Goal: Task Accomplishment & Management: Complete application form

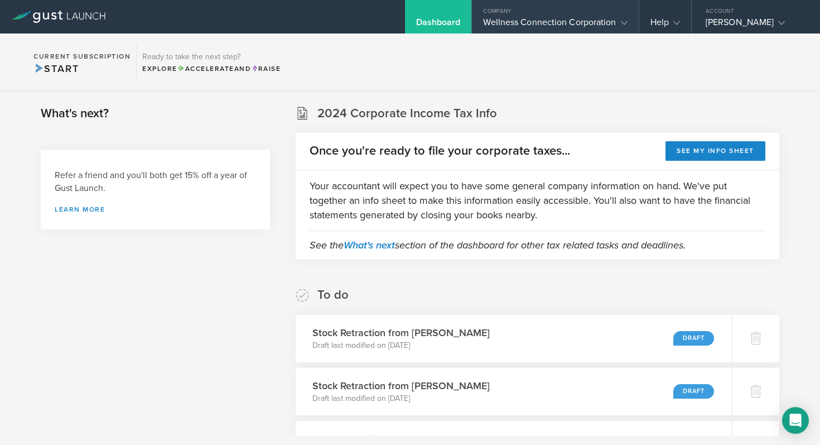
click at [520, 21] on div "Wellness Connection Corporation" at bounding box center [555, 25] width 144 height 17
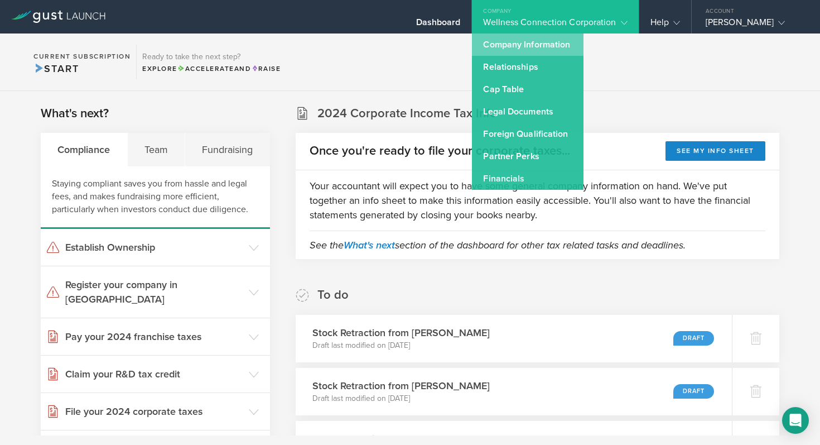
click at [520, 43] on link "Company Information" at bounding box center [528, 44] width 112 height 22
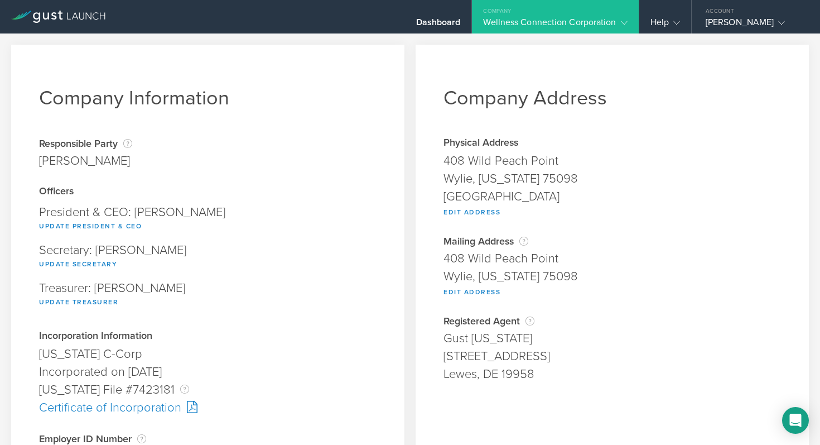
click at [45, 16] on icon at bounding box center [58, 17] width 94 height 12
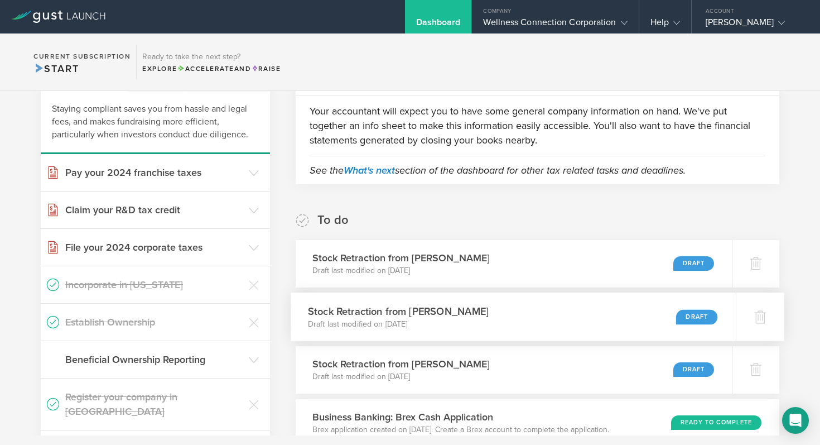
click at [694, 313] on div "Draft" at bounding box center [696, 316] width 41 height 15
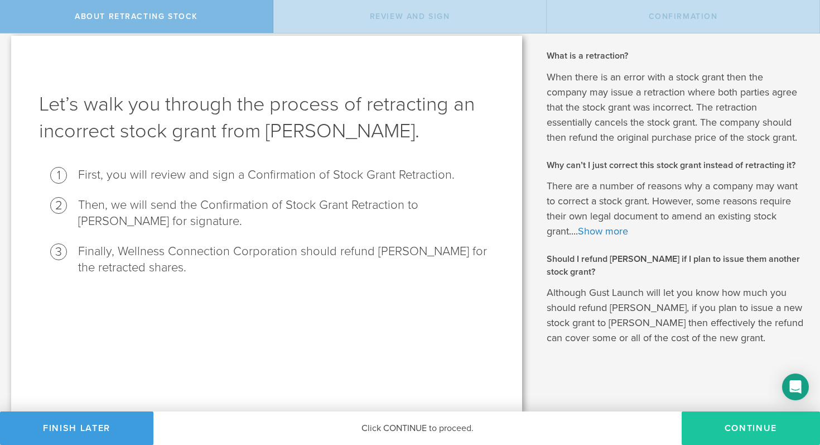
scroll to position [8, 0]
click at [747, 429] on button "Continue" at bounding box center [751, 427] width 138 height 33
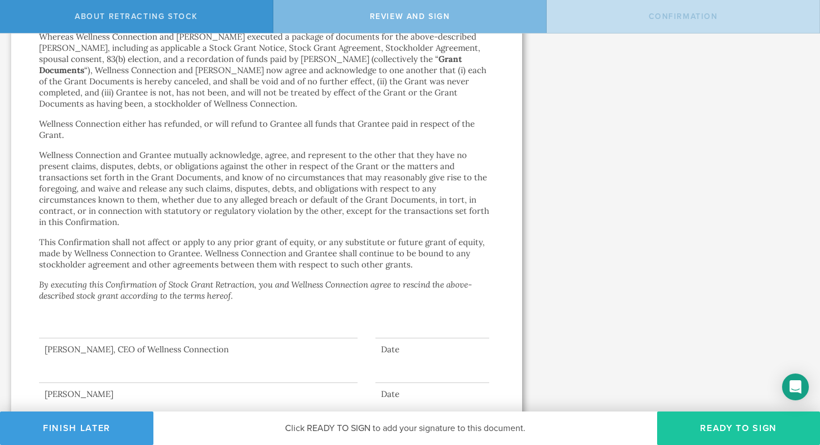
scroll to position [1, 0]
click at [754, 425] on button "Ready to Sign" at bounding box center [738, 427] width 163 height 33
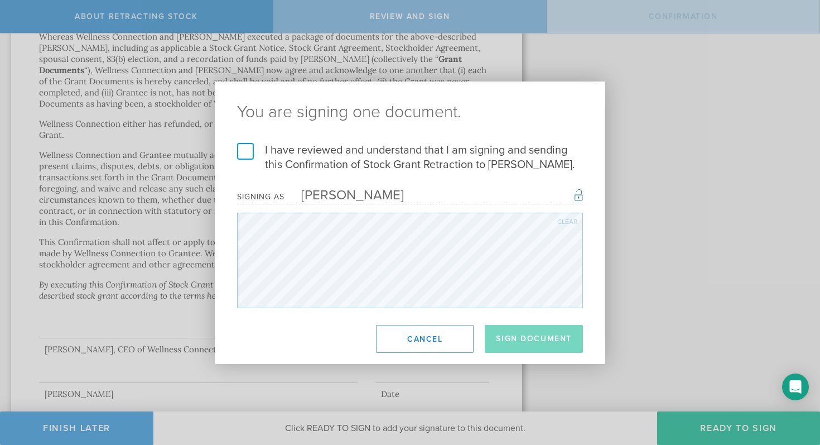
click at [245, 154] on label "I have reviewed and understand that I am signing and sending this Confirmation …" at bounding box center [410, 157] width 346 height 29
click at [0, 0] on input "I have reviewed and understand that I am signing and sending this Confirmation …" at bounding box center [0, 0] width 0 height 0
drag, startPoint x: 530, startPoint y: 337, endPoint x: 480, endPoint y: 316, distance: 54.7
click at [530, 337] on button "Sign Document" at bounding box center [534, 339] width 98 height 28
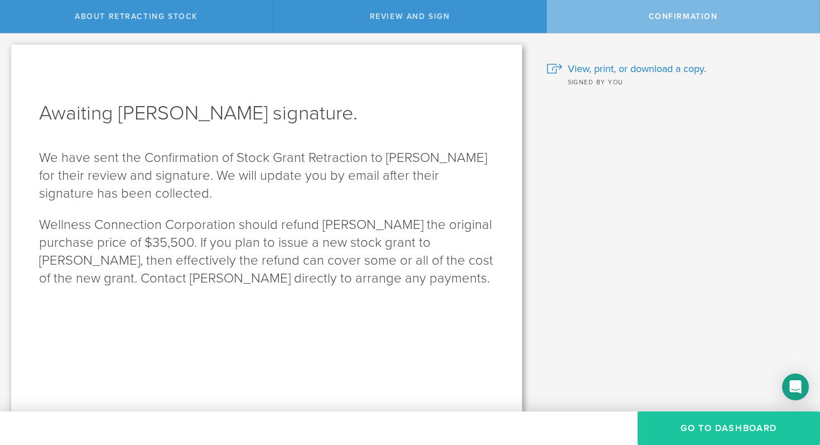
click at [707, 427] on button "Go to Dashboard" at bounding box center [729, 427] width 182 height 33
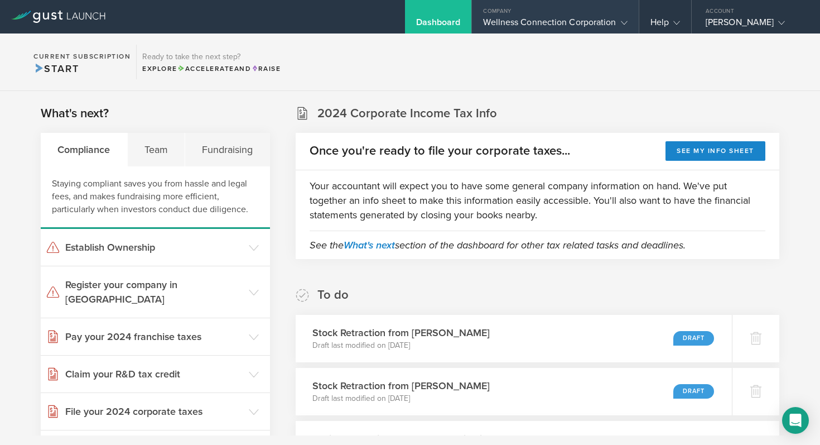
click at [585, 21] on div "Wellness Connection Corporation" at bounding box center [555, 25] width 144 height 17
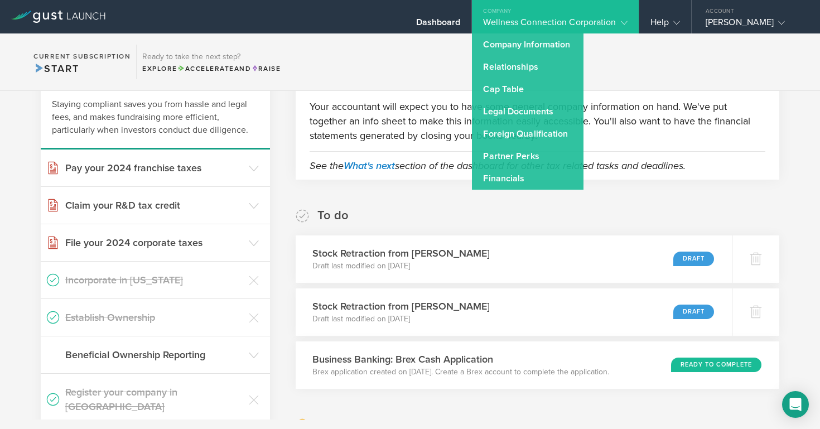
scroll to position [84, 0]
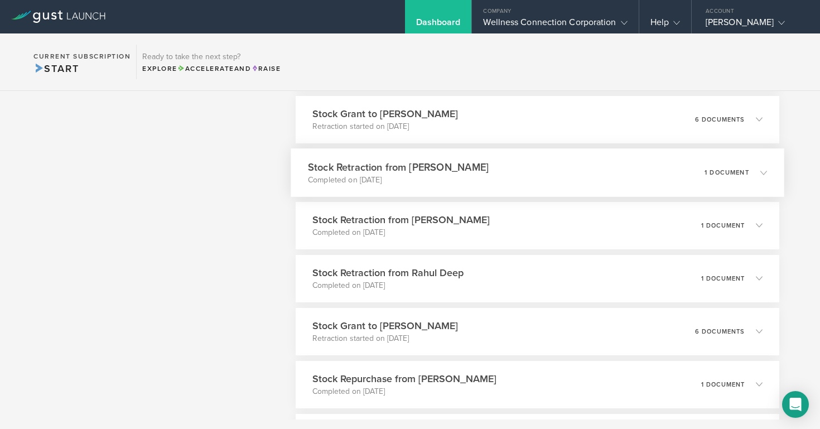
scroll to position [817, 0]
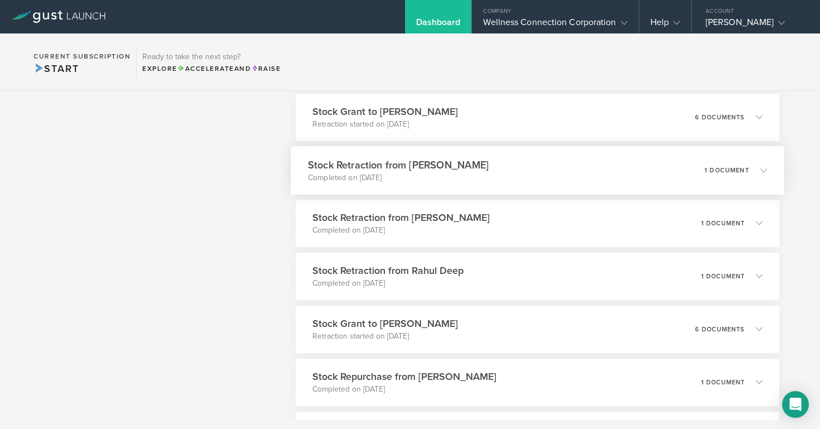
click at [440, 165] on h3 "Stock Retraction from [PERSON_NAME]" at bounding box center [398, 164] width 181 height 15
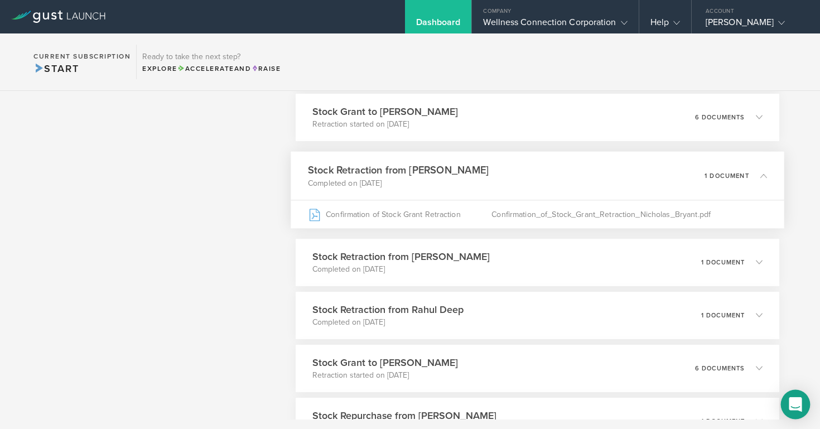
click at [797, 403] on icon "Open Intercom Messenger" at bounding box center [795, 404] width 13 height 15
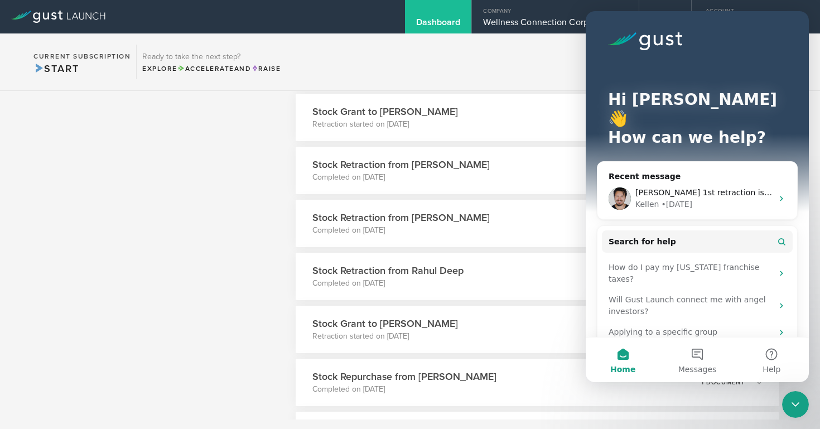
scroll to position [0, 0]
click at [652, 199] on div "Kellen" at bounding box center [646, 205] width 23 height 12
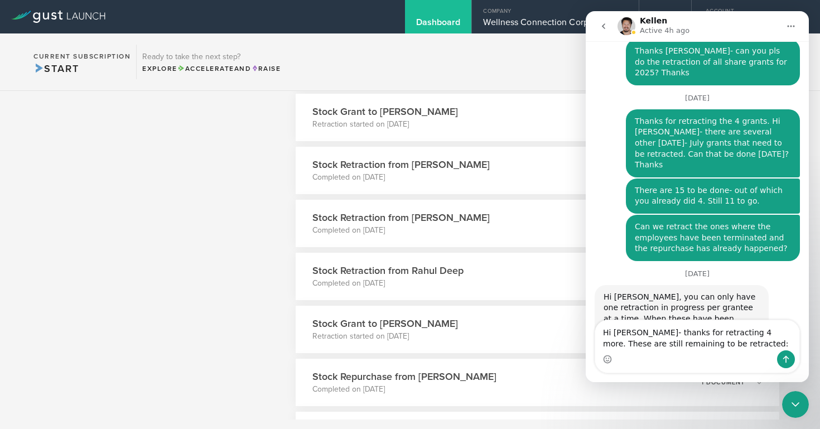
drag, startPoint x: 749, startPoint y: 229, endPoint x: 747, endPoint y: 248, distance: 19.0
copy div "[PERSON_NAME], [PERSON_NAME] [PERSON_NAME], [PERSON_NAME], [PERSON_NAME]"
click at [716, 342] on textarea "Hi [PERSON_NAME]- thanks for retracting 4 more. These are still remaining to be…" at bounding box center [697, 335] width 204 height 30
paste textarea "[PERSON_NAME], [PERSON_NAME] [PERSON_NAME], [PERSON_NAME], [PERSON_NAME]"
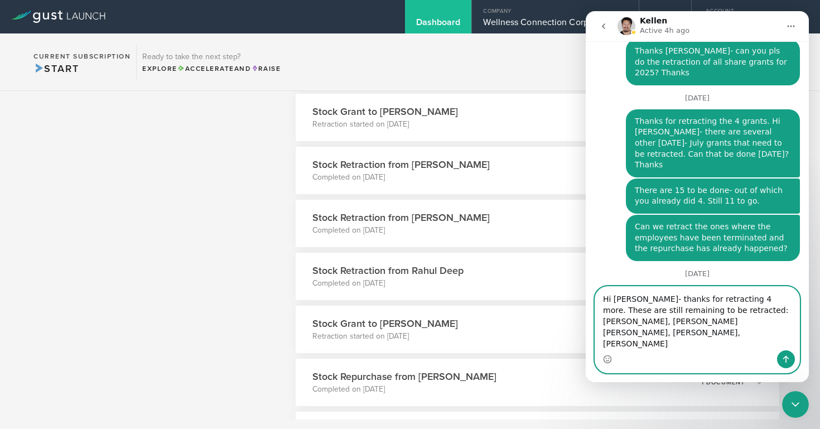
scroll to position [3297, 0]
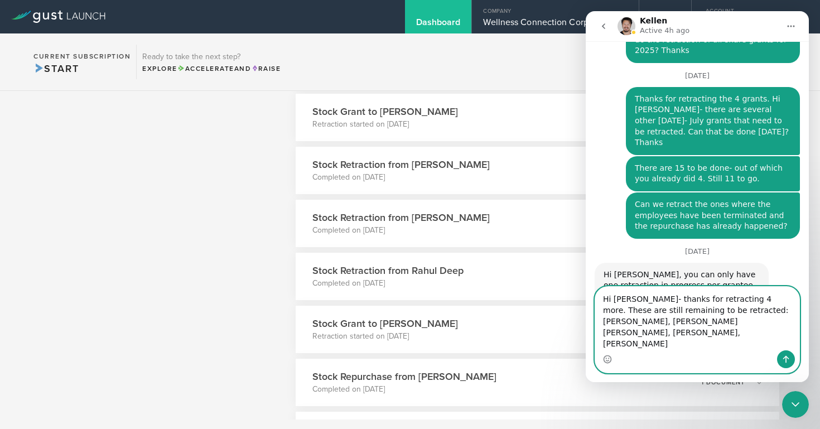
click at [621, 332] on textarea "Hi [PERSON_NAME]- thanks for retracting 4 more. These are still remaining to be…" at bounding box center [697, 319] width 204 height 64
click at [763, 321] on textarea "Hi [PERSON_NAME]- thanks for retracting 4 more. These are still remaining to be…" at bounding box center [697, 319] width 204 height 64
click at [663, 331] on textarea "Hi [PERSON_NAME]- thanks for retracting 4 more. These are still remaining to be…" at bounding box center [697, 319] width 204 height 64
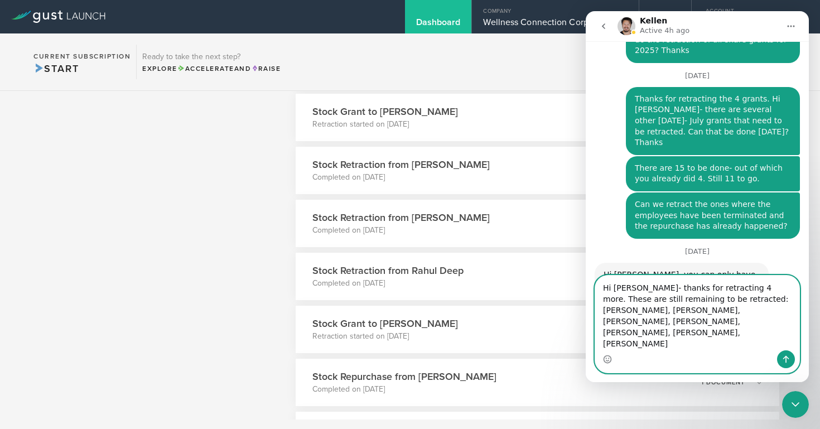
scroll to position [0, 0]
click at [749, 341] on textarea "Hi [PERSON_NAME]- thanks for retracting 4 more. These are still remaining to be…" at bounding box center [697, 313] width 204 height 75
type textarea "Hi [PERSON_NAME]- thanks for retracting 4 more. These are still remaining to be…"
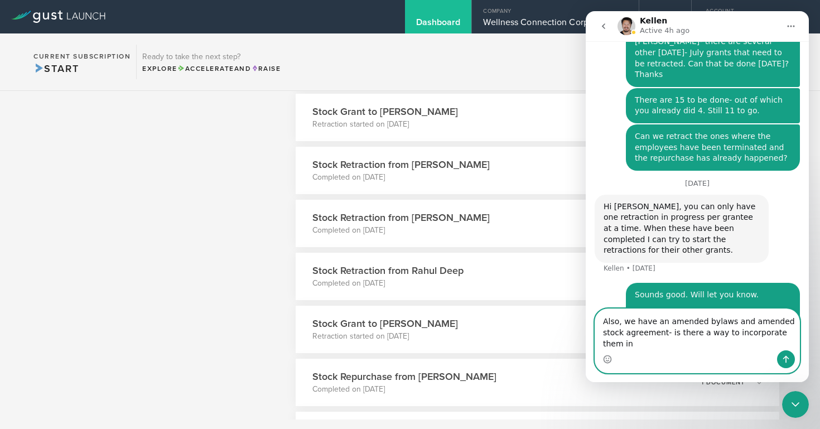
scroll to position [3376, 0]
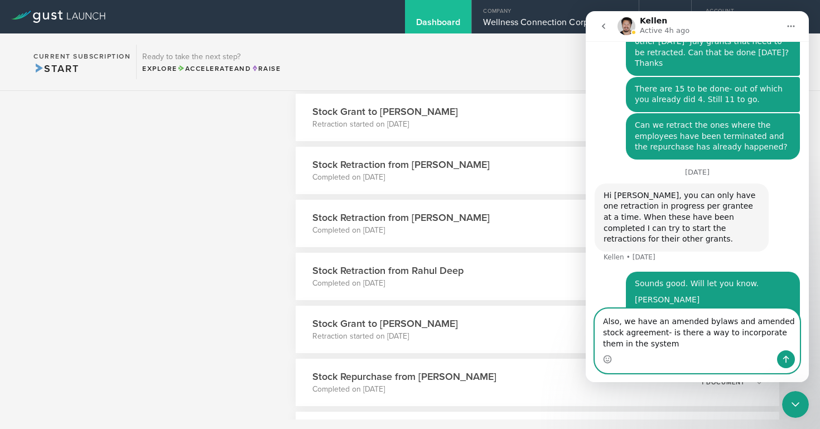
type textarea "Also, we have an amended bylaws and amended stock agreement- is there a way to …"
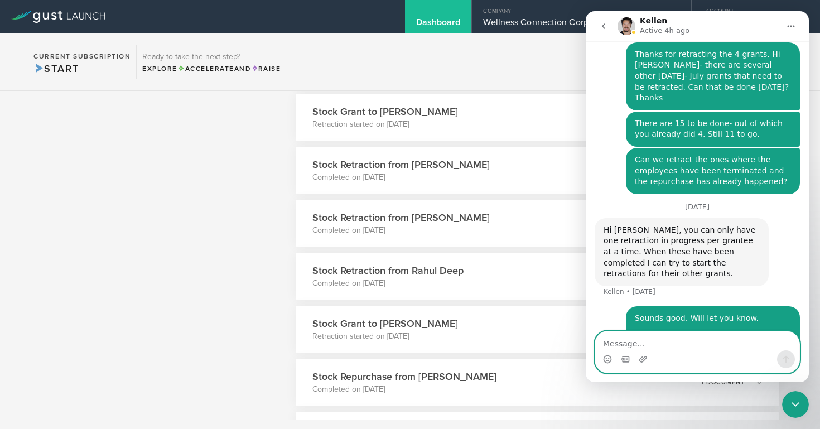
scroll to position [3400, 0]
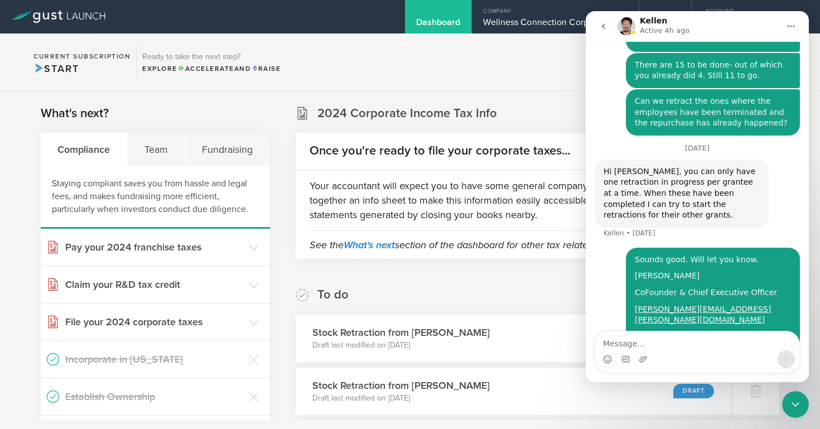
scroll to position [0, 0]
click at [602, 28] on icon "go back" at bounding box center [603, 26] width 9 height 9
